Goal: Information Seeking & Learning: Learn about a topic

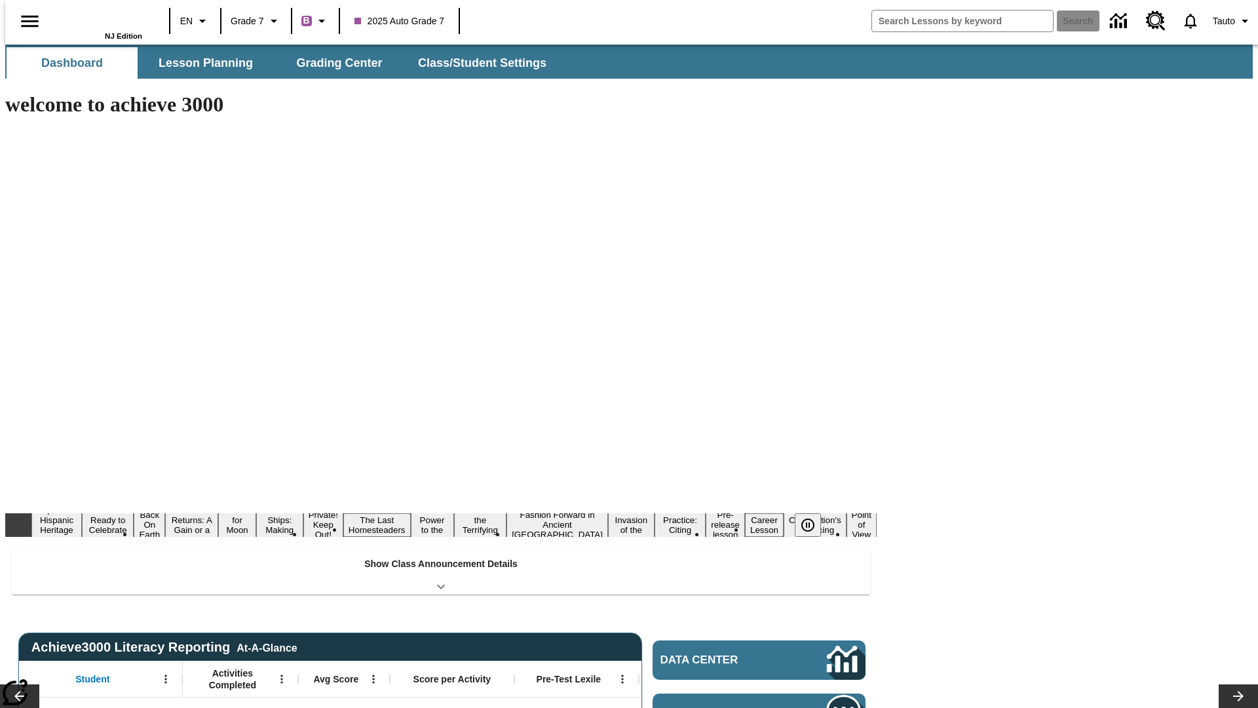
type input "-1"
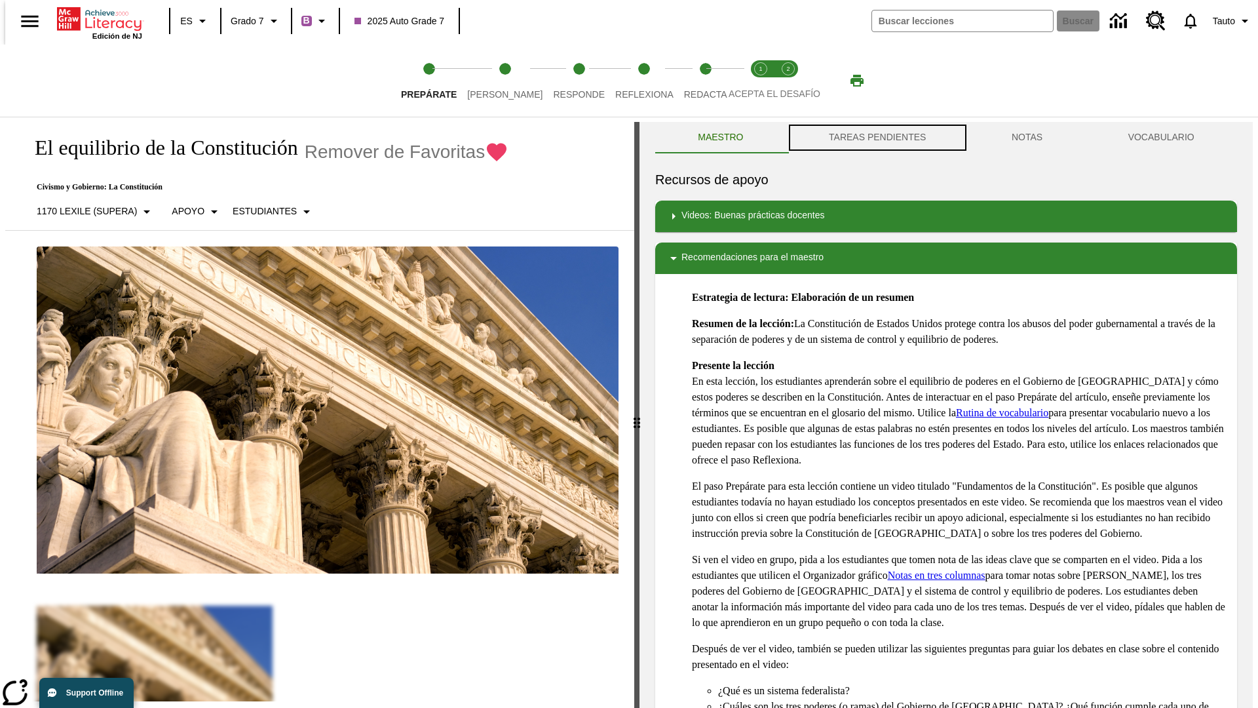
click at [876, 138] on button "TAREAS PENDIENTES" at bounding box center [877, 137] width 183 height 31
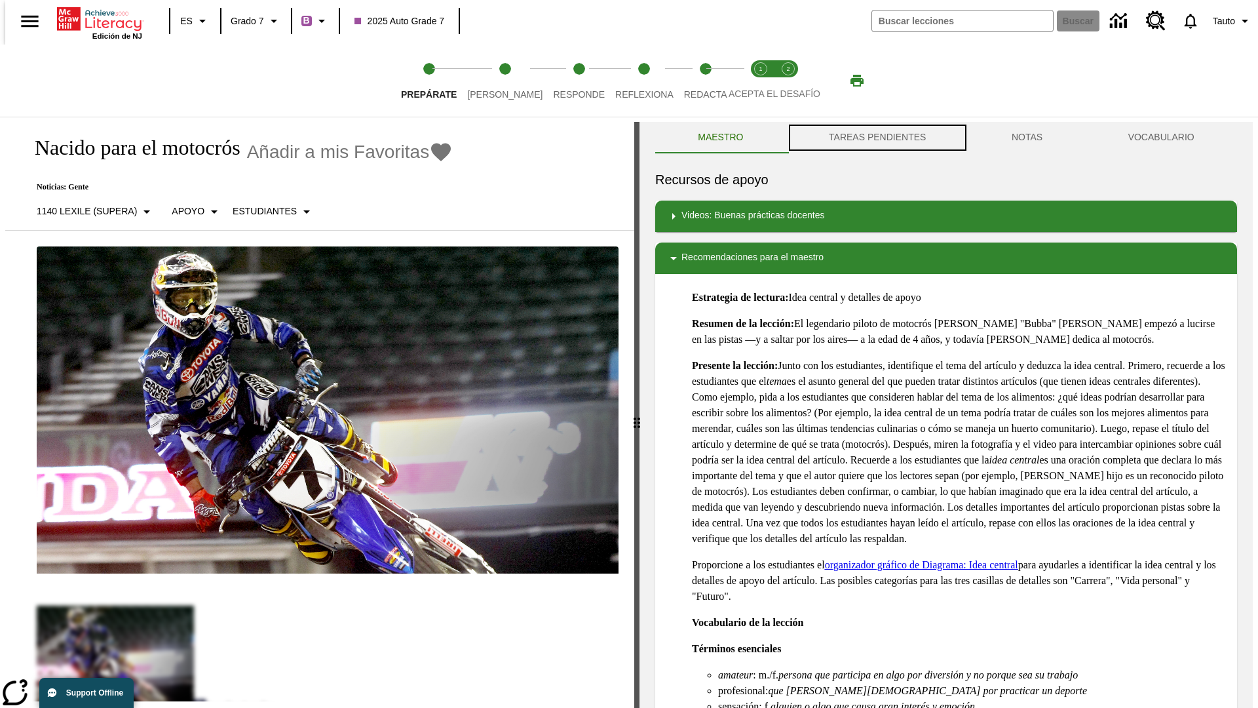
click at [876, 138] on button "TAREAS PENDIENTES" at bounding box center [877, 137] width 183 height 31
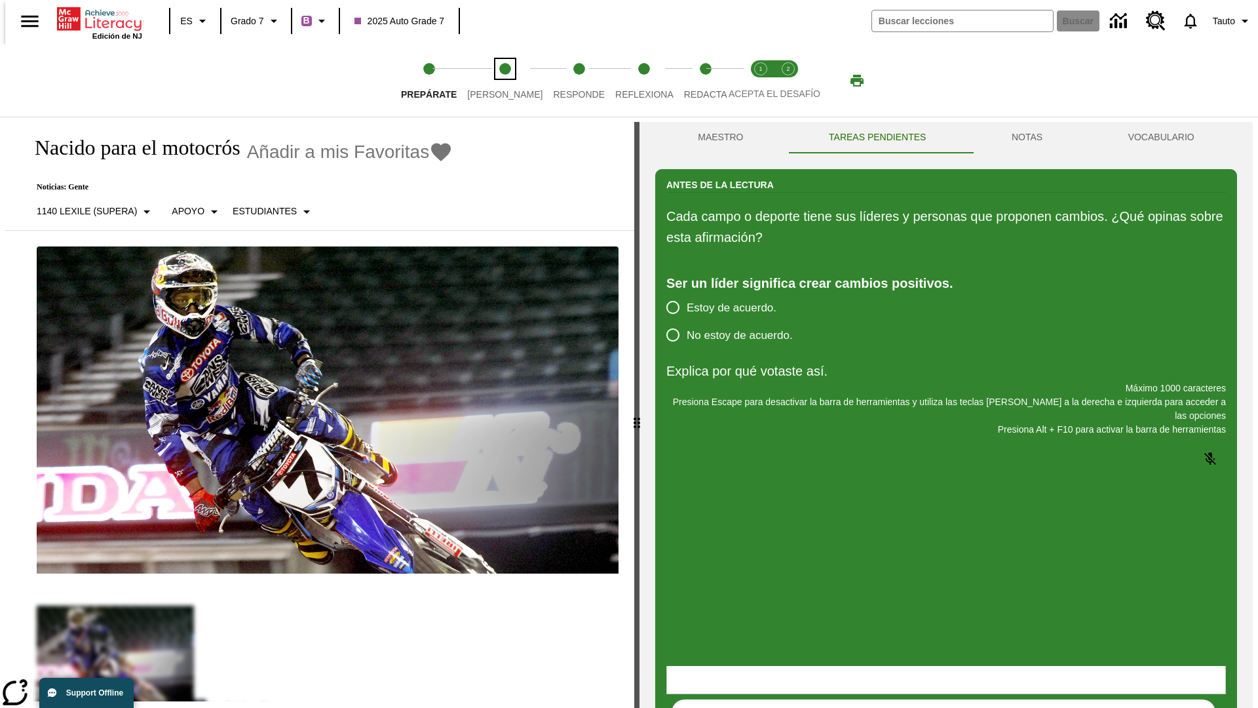
click at [494, 81] on span "[PERSON_NAME]" at bounding box center [504, 89] width 75 height 24
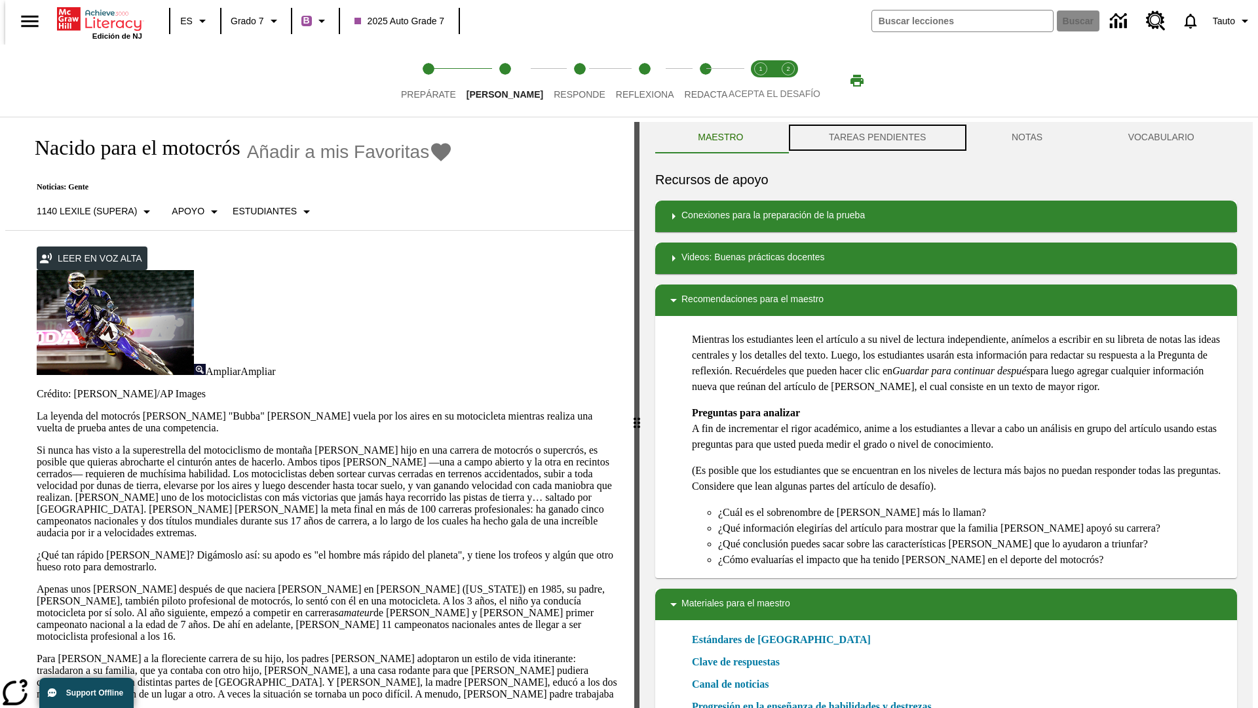
scroll to position [1, 0]
click at [876, 138] on button "TAREAS PENDIENTES" at bounding box center [877, 136] width 183 height 31
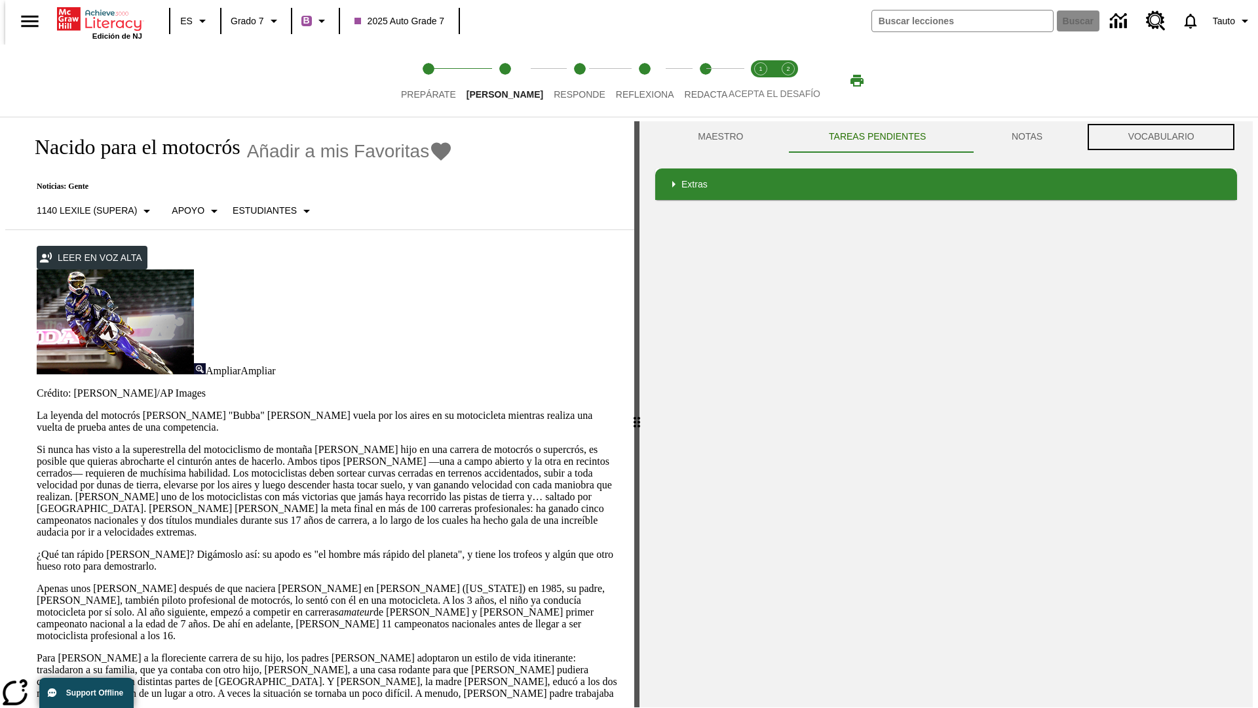
click at [1165, 137] on button "VOCABULARIO" at bounding box center [1161, 136] width 152 height 31
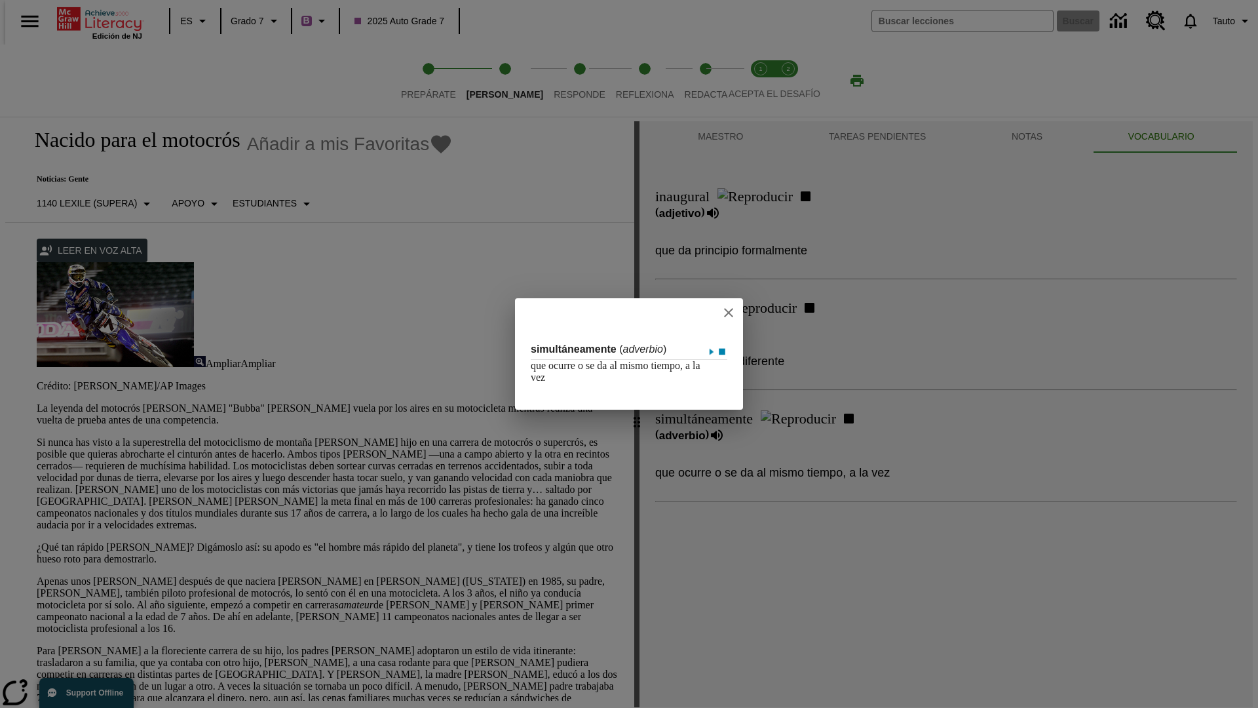
scroll to position [291, 0]
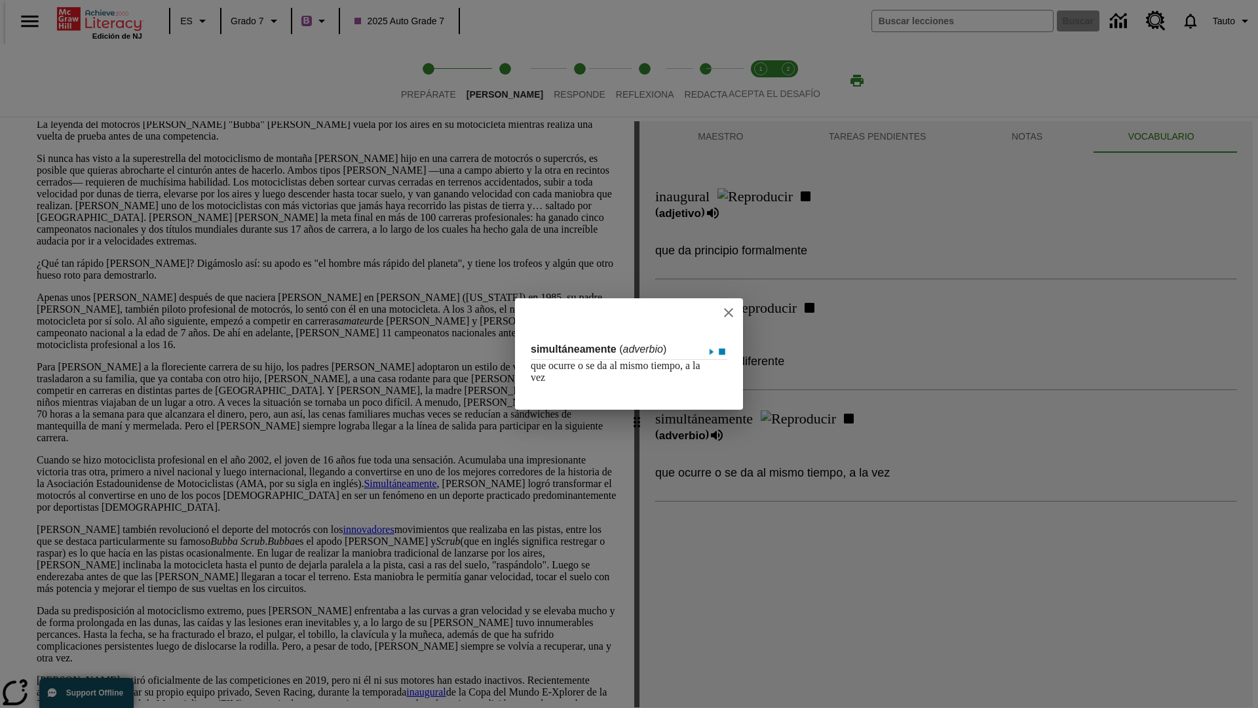
click at [733, 312] on icon "close" at bounding box center [728, 312] width 9 height 9
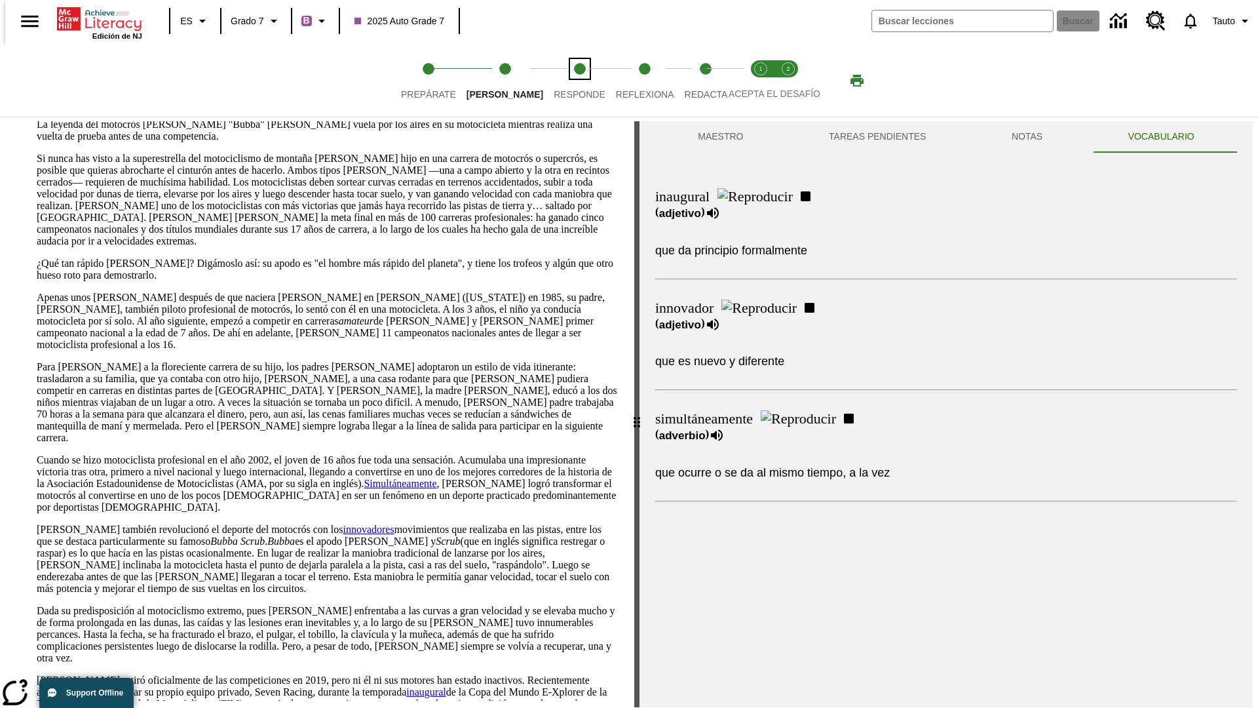
click at [560, 81] on span "Responde" at bounding box center [580, 89] width 52 height 24
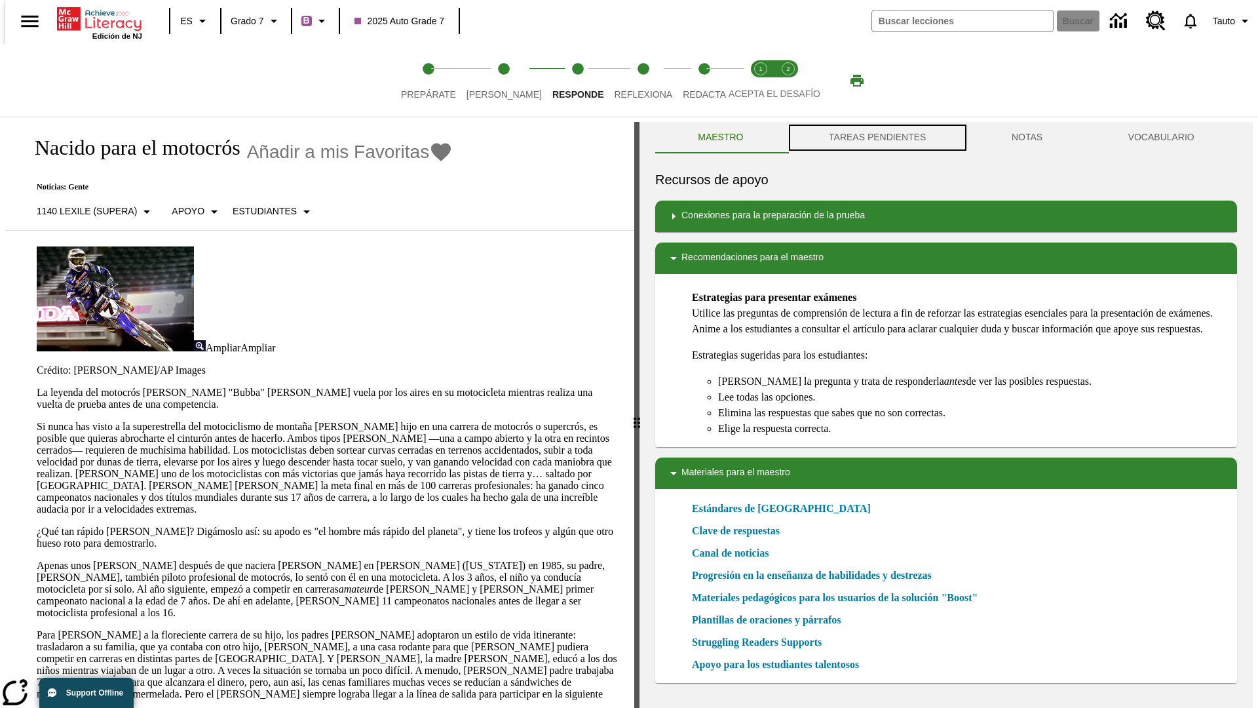
scroll to position [1, 0]
click at [876, 138] on button "TAREAS PENDIENTES" at bounding box center [877, 136] width 183 height 31
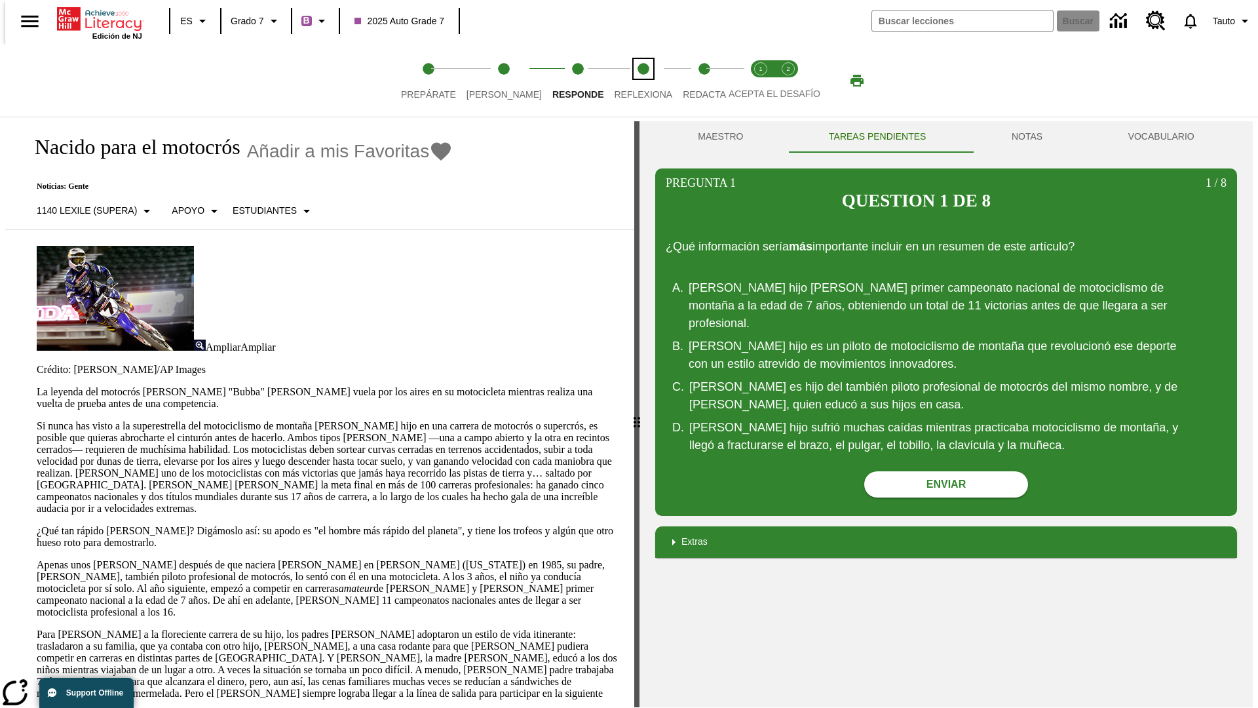
click at [626, 81] on span "Reflexiona" at bounding box center [643, 89] width 58 height 24
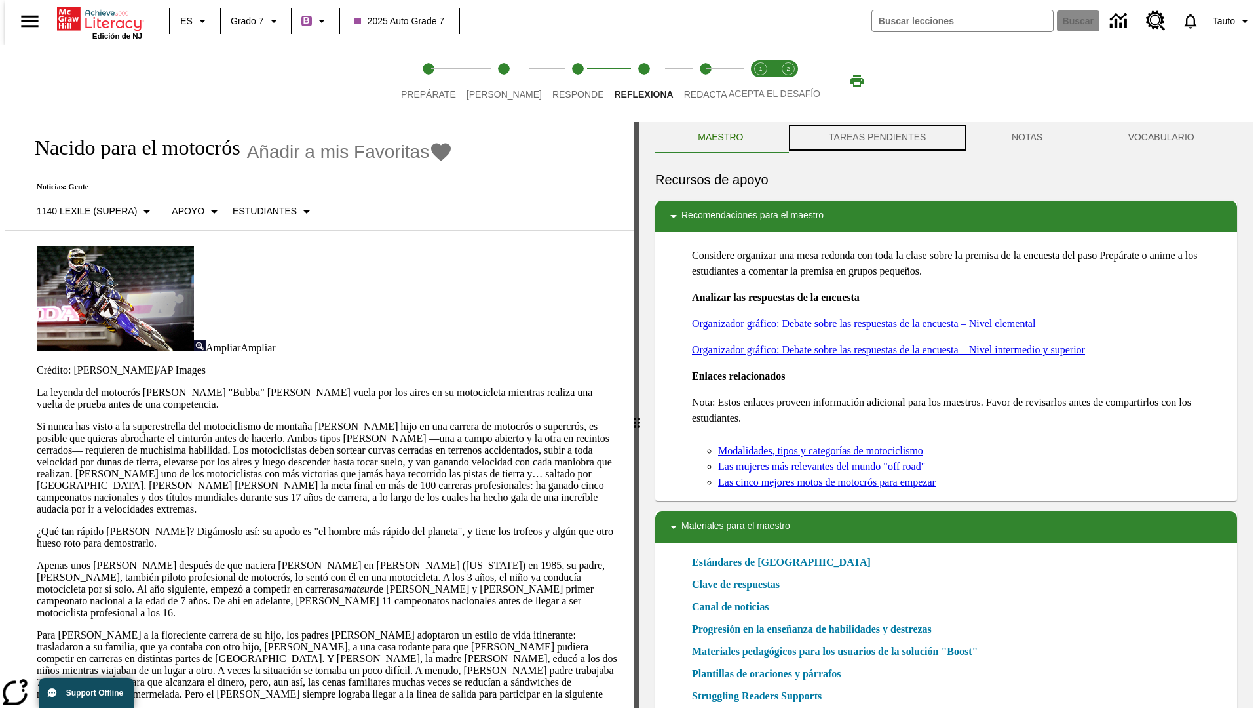
scroll to position [1, 0]
click at [876, 138] on button "TAREAS PENDIENTES" at bounding box center [877, 136] width 183 height 31
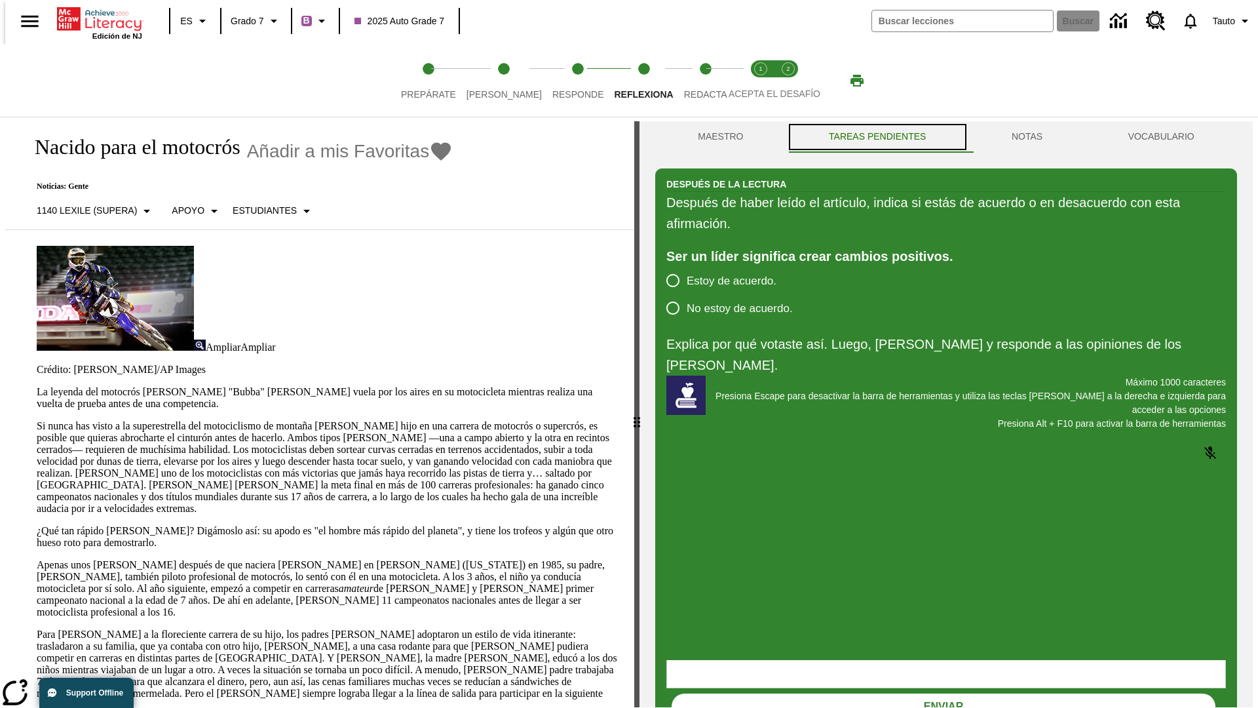
scroll to position [0, 0]
click at [691, 81] on span "Redacta" at bounding box center [705, 89] width 43 height 24
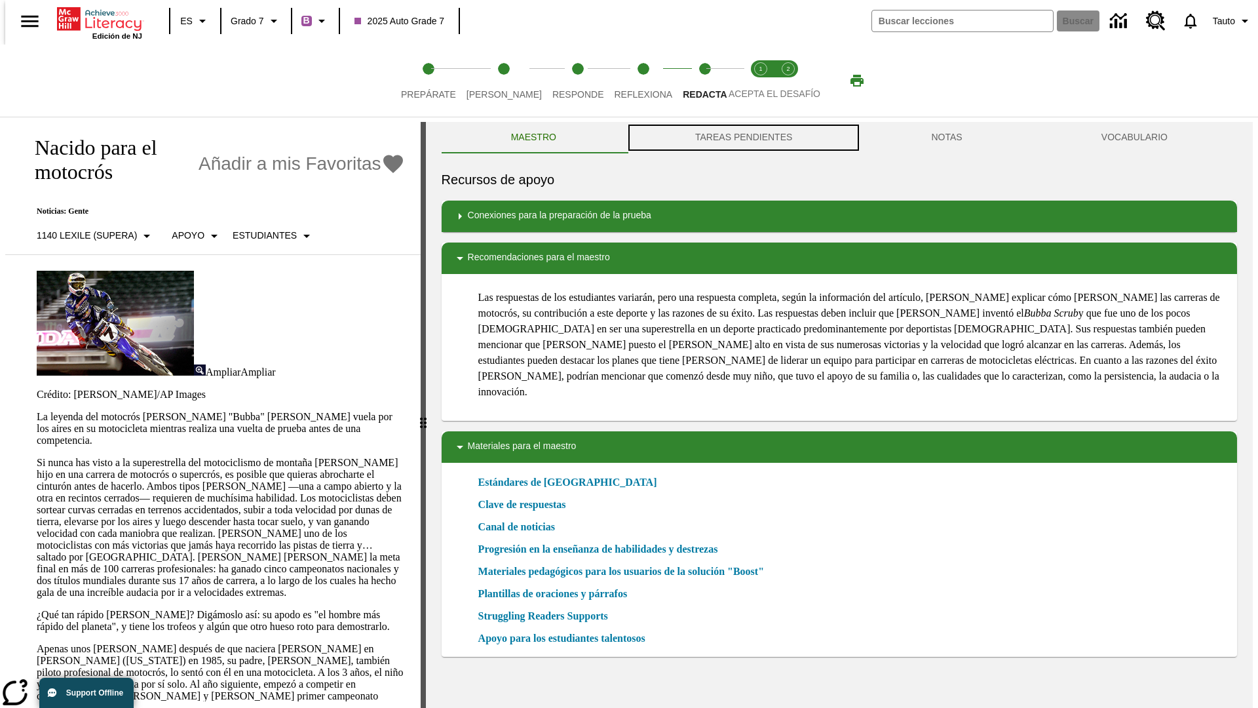
scroll to position [1, 0]
